Goal: Task Accomplishment & Management: Complete application form

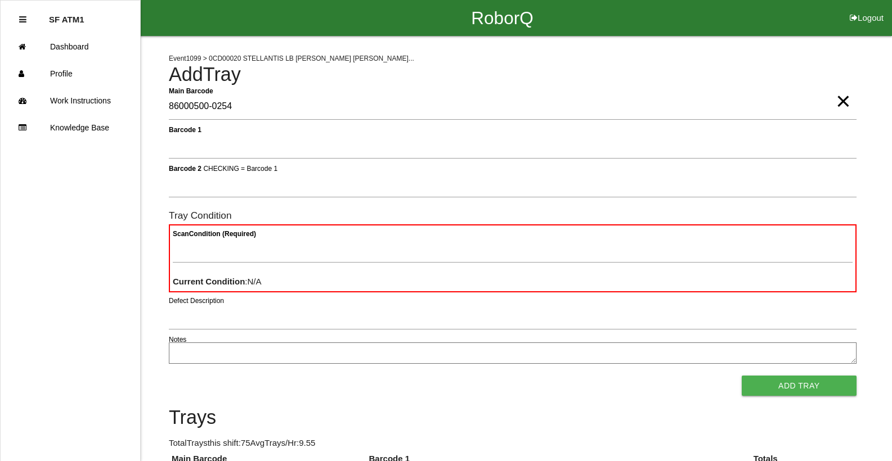
type Barcode "86000500-0254"
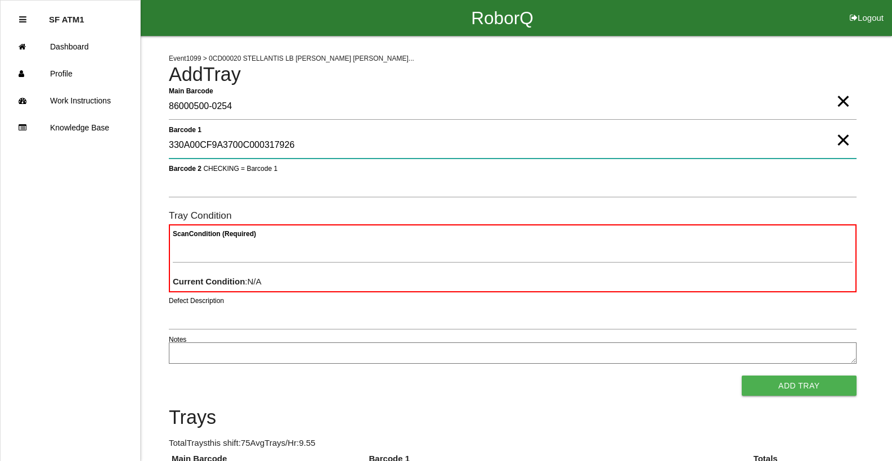
type 1 "330A00CF9A3700C000317926"
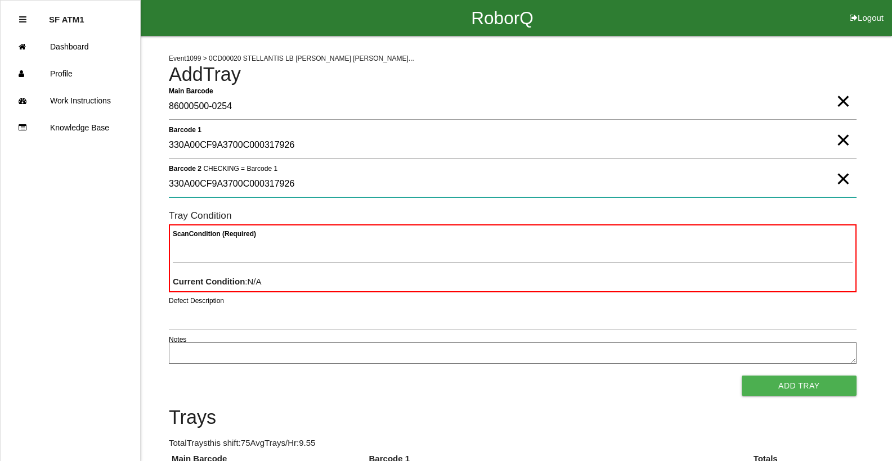
type 2 "330A00CF9A3700C000317926"
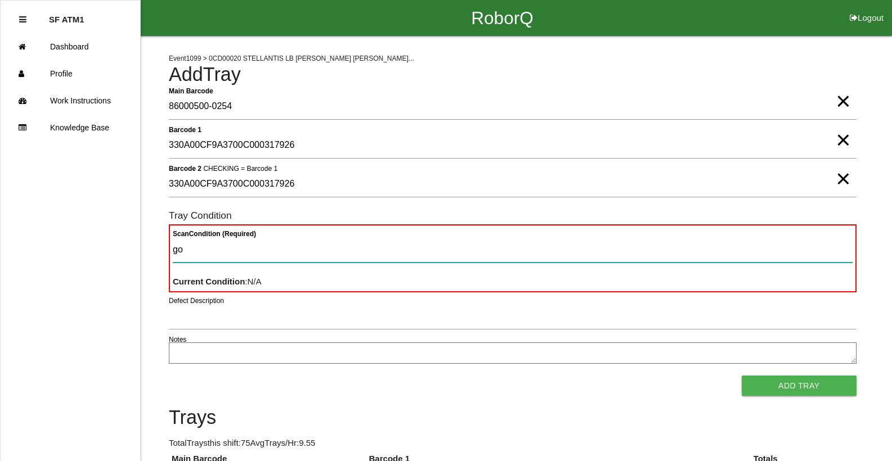
type Condition "goo"
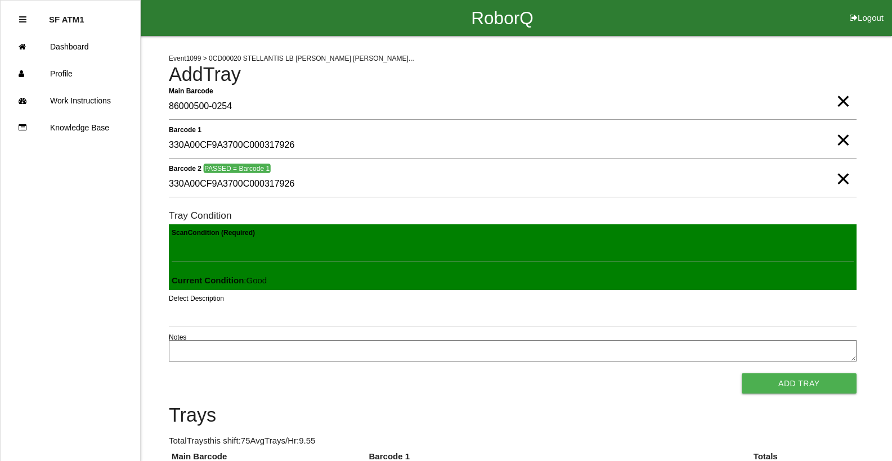
click at [741, 374] on button "Add Tray" at bounding box center [798, 384] width 115 height 20
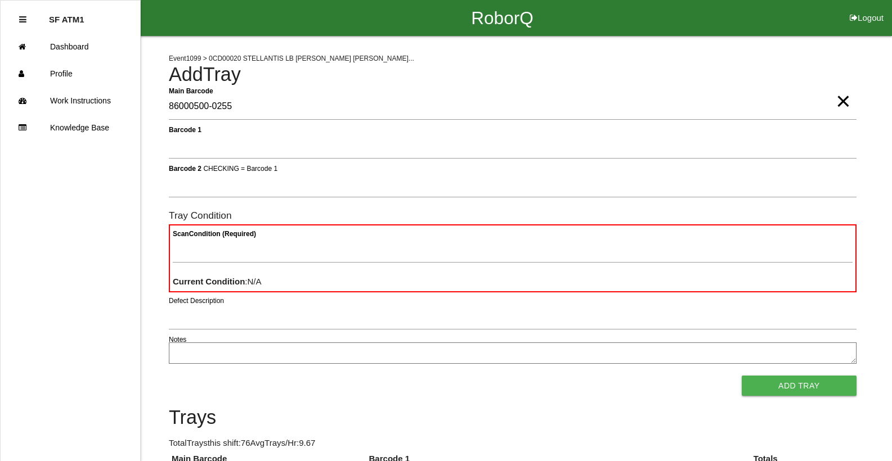
type Barcode "86000500-0255"
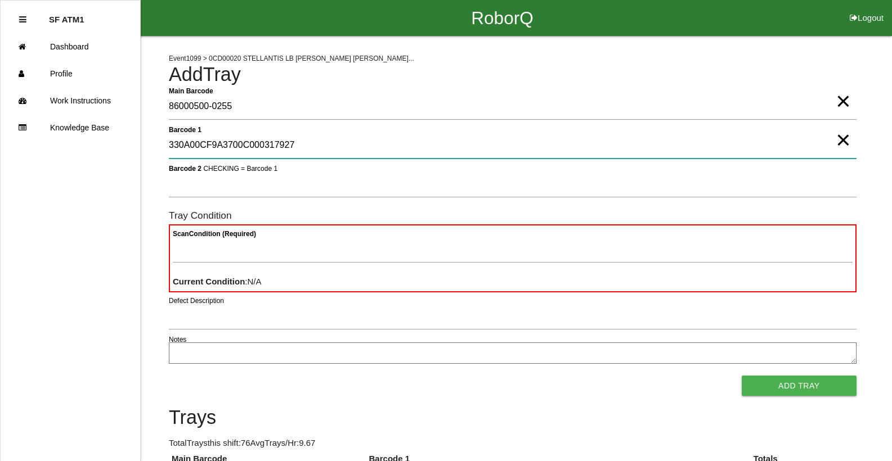
type 1 "330A00CF9A3700C000317927"
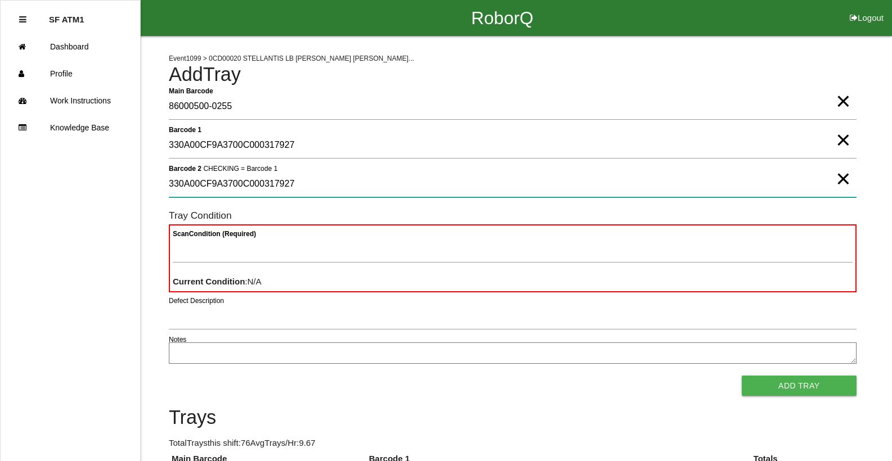
type 2 "330A00CF9A3700C000317927"
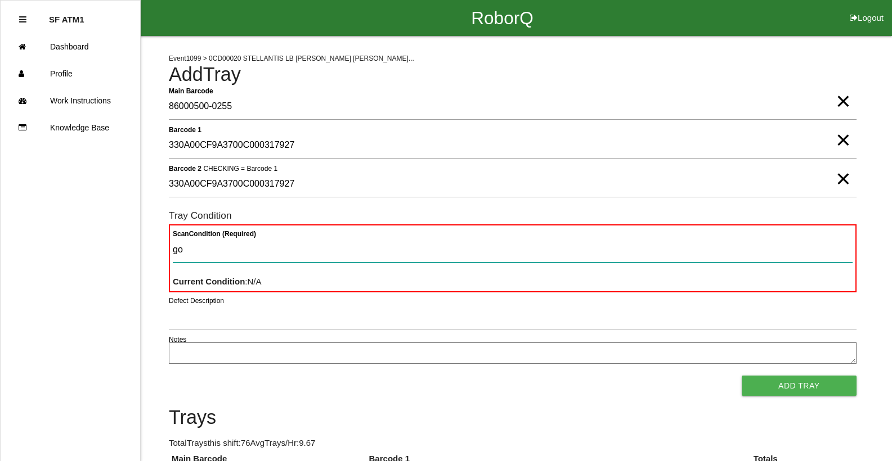
type Condition "goo"
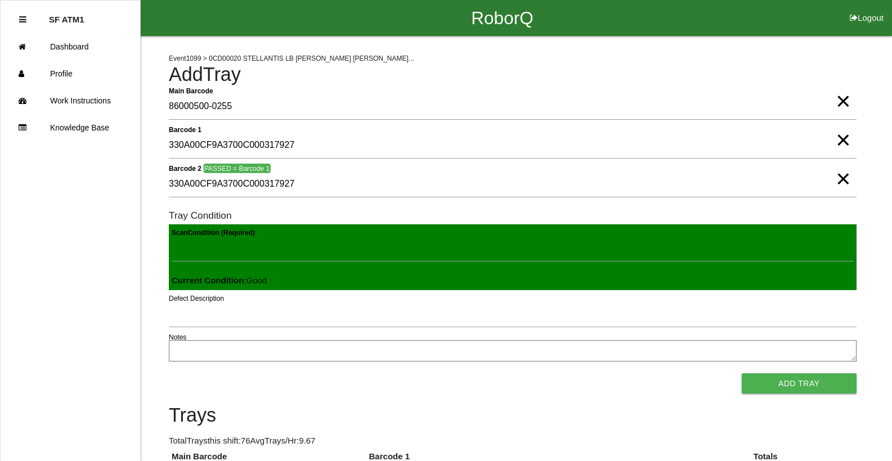
click at [741, 374] on button "Add Tray" at bounding box center [798, 384] width 115 height 20
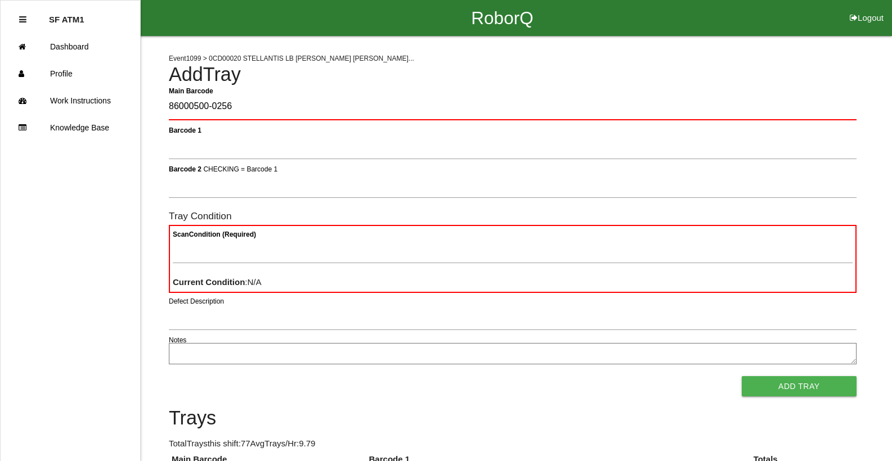
type Barcode "86000500-0256"
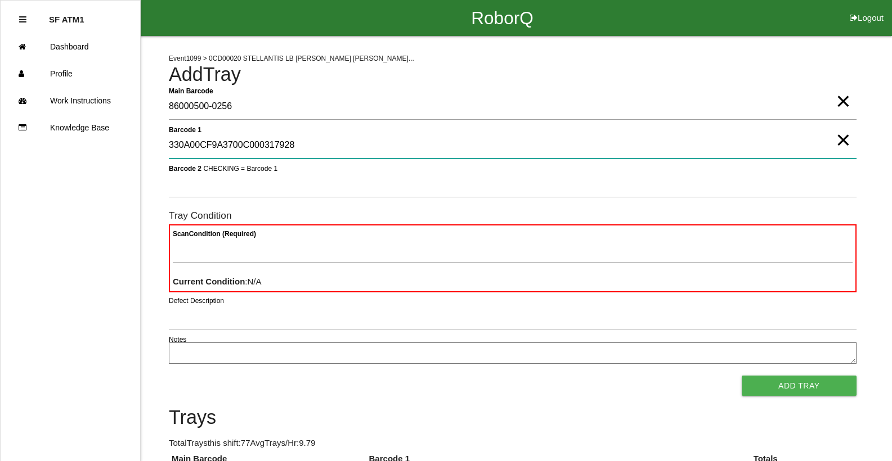
type 1 "330A00CF9A3700C000317928"
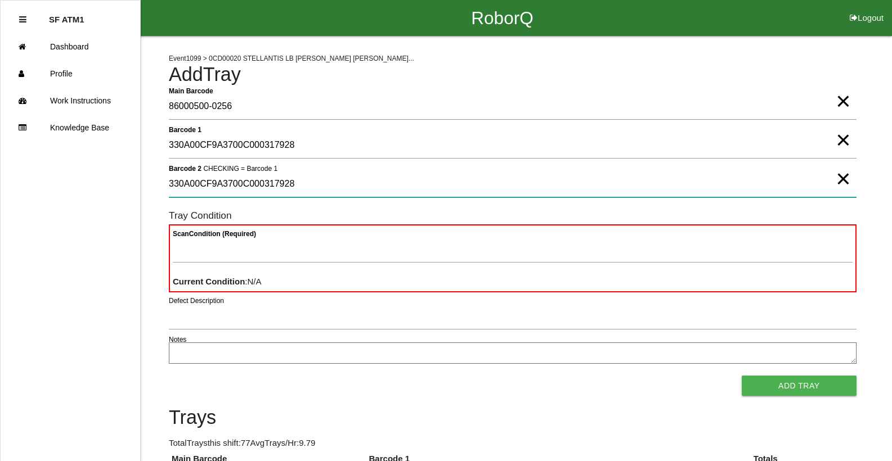
type 2 "330A00CF9A3700C000317928"
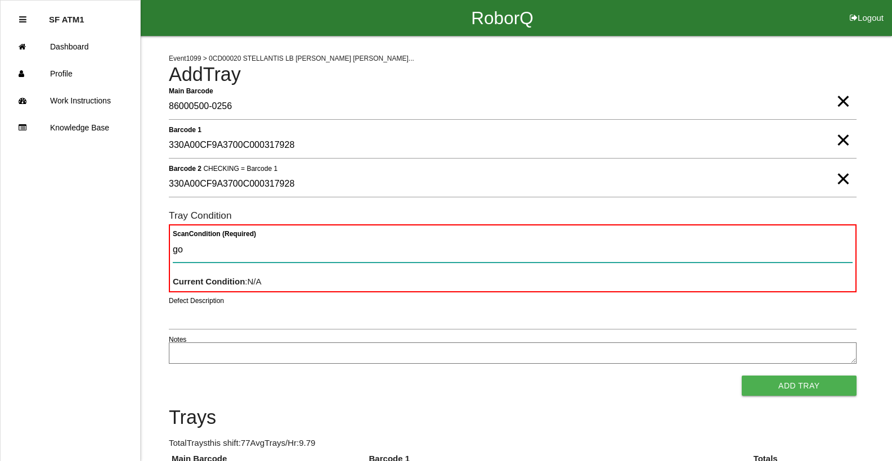
type Condition "goo"
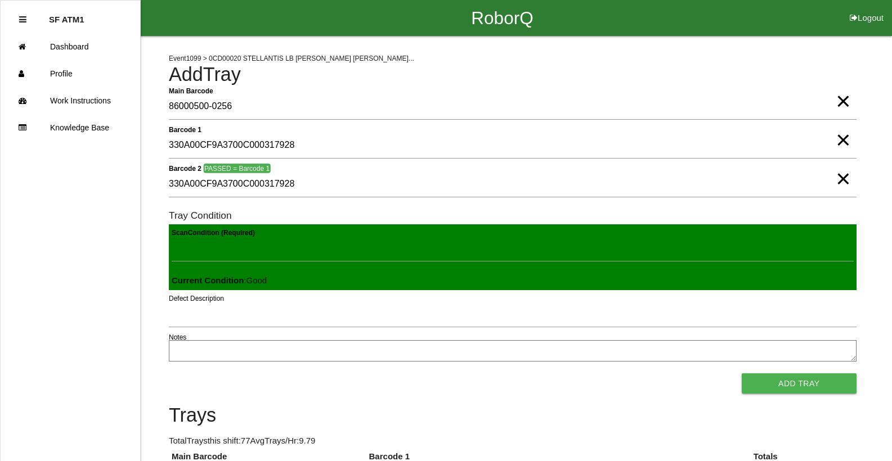
click at [741, 374] on button "Add Tray" at bounding box center [798, 384] width 115 height 20
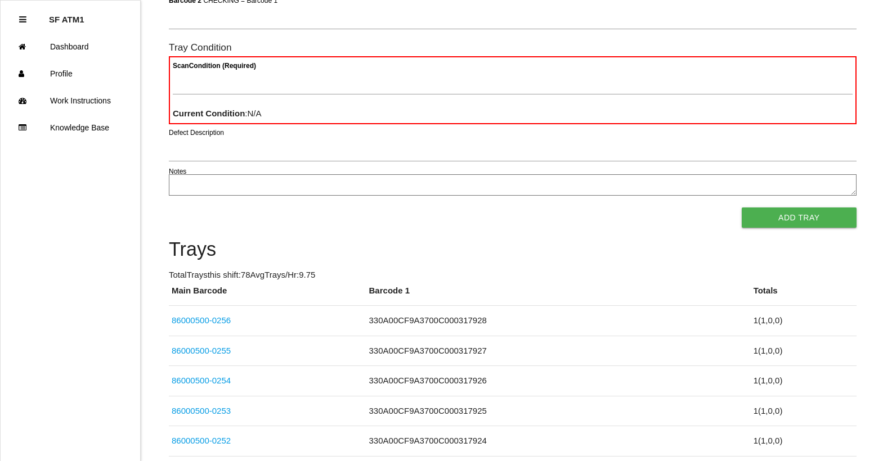
scroll to position [225, 0]
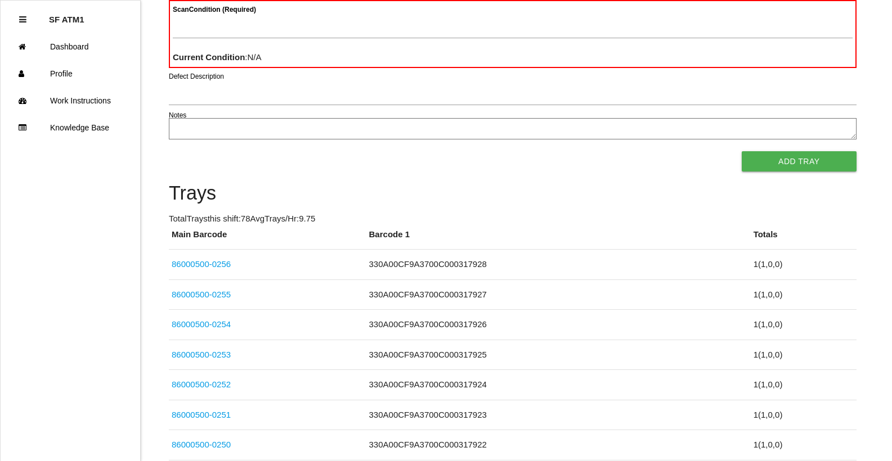
drag, startPoint x: 282, startPoint y: 181, endPoint x: 432, endPoint y: 161, distance: 151.0
click at [432, 161] on div "Add Tray" at bounding box center [512, 161] width 687 height 20
